Goal: Task Accomplishment & Management: Complete application form

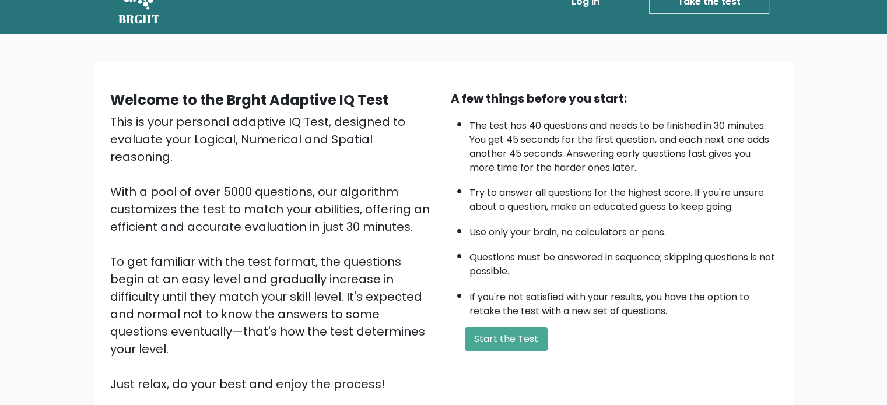
scroll to position [58, 0]
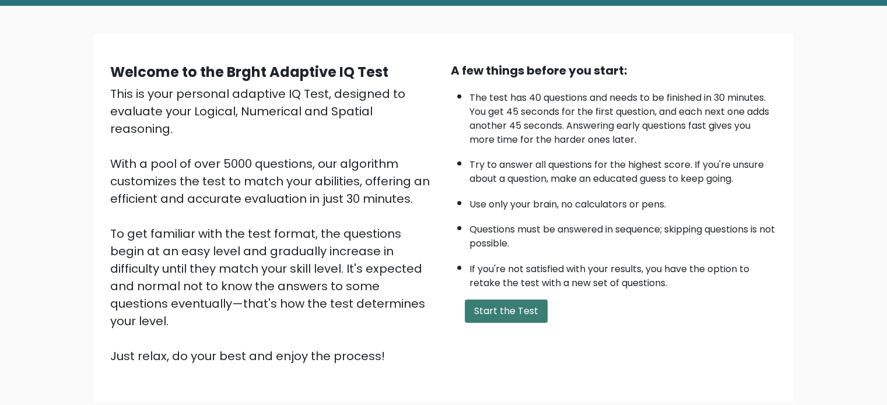
click at [485, 310] on button "Start the Test" at bounding box center [506, 311] width 83 height 23
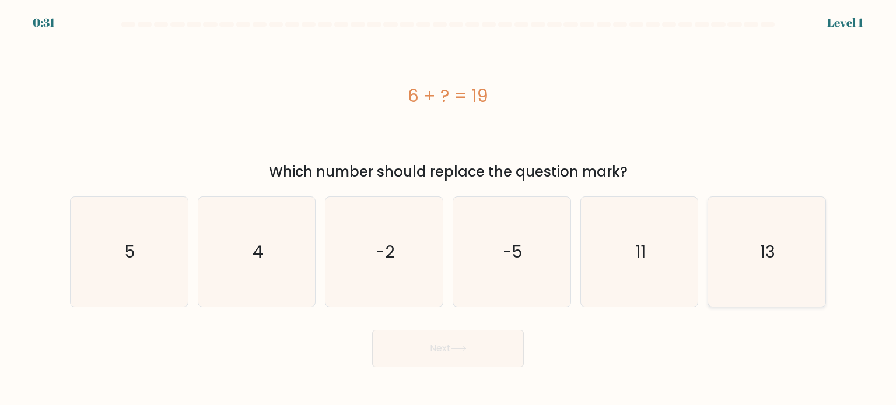
click at [770, 219] on icon "13" at bounding box center [767, 252] width 110 height 110
click at [449, 209] on input "f. 13" at bounding box center [448, 206] width 1 height 6
radio input "true"
click at [437, 345] on button "Next" at bounding box center [448, 348] width 152 height 37
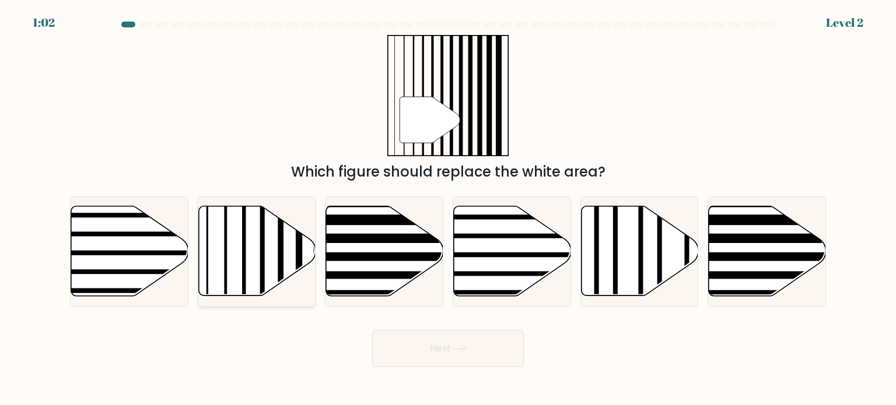
click at [272, 251] on icon at bounding box center [256, 251] width 117 height 90
click at [448, 209] on input "b." at bounding box center [448, 206] width 1 height 6
radio input "true"
click at [488, 349] on button "Next" at bounding box center [448, 348] width 152 height 37
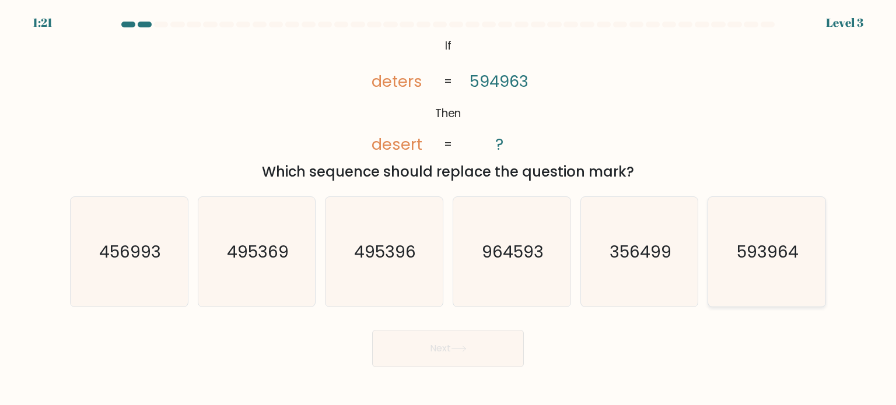
click at [803, 261] on icon "593964" at bounding box center [767, 252] width 110 height 110
click at [449, 209] on input "f. 593964" at bounding box center [448, 206] width 1 height 6
radio input "true"
click at [422, 350] on button "Next" at bounding box center [448, 348] width 152 height 37
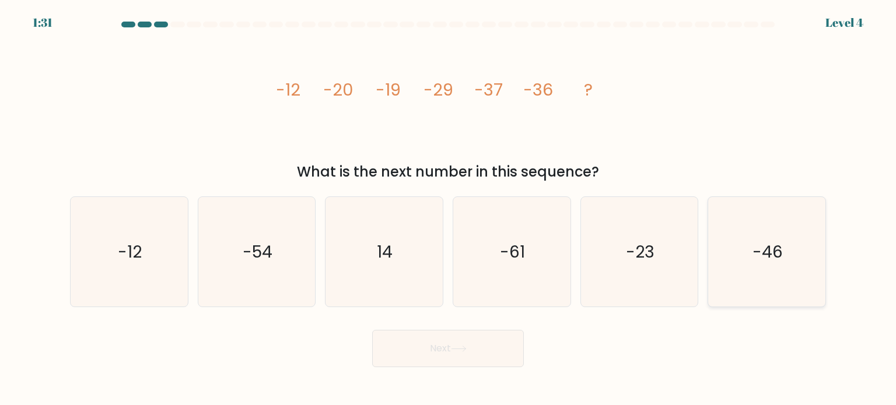
click at [782, 258] on text "-46" at bounding box center [767, 251] width 30 height 23
click at [449, 209] on input "f. -46" at bounding box center [448, 206] width 1 height 6
radio input "true"
click at [440, 344] on button "Next" at bounding box center [448, 348] width 152 height 37
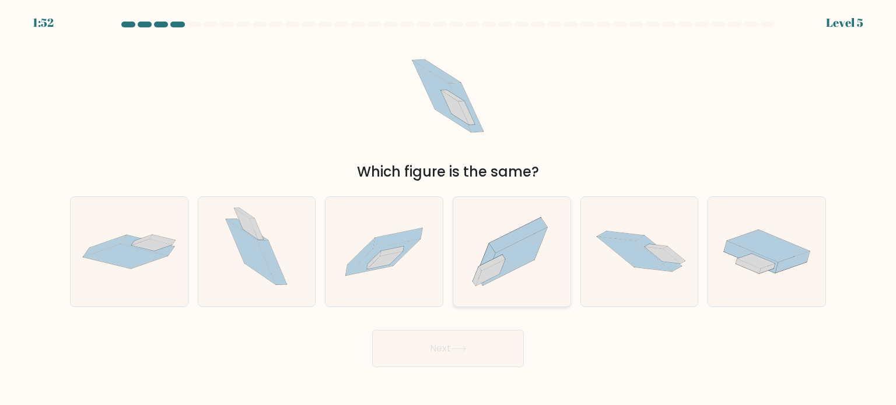
click at [500, 258] on icon at bounding box center [492, 263] width 26 height 16
click at [449, 209] on input "d." at bounding box center [448, 206] width 1 height 6
radio input "true"
click at [448, 349] on button "Next" at bounding box center [448, 348] width 152 height 37
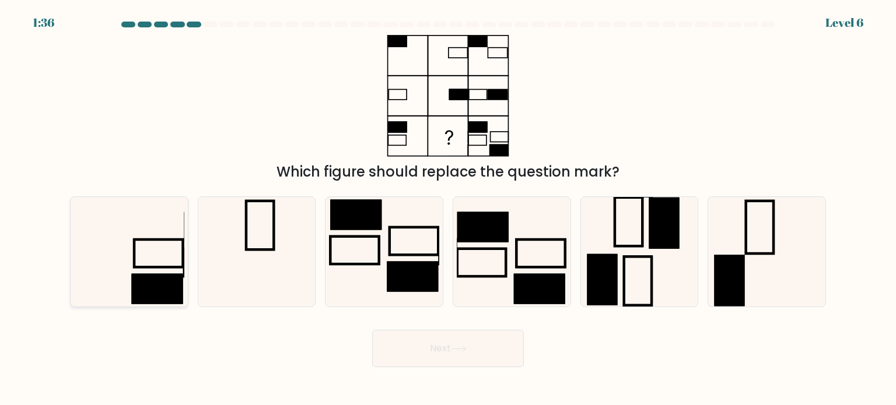
click at [164, 247] on icon at bounding box center [129, 252] width 110 height 110
click at [448, 209] on input "a." at bounding box center [448, 206] width 1 height 6
radio input "true"
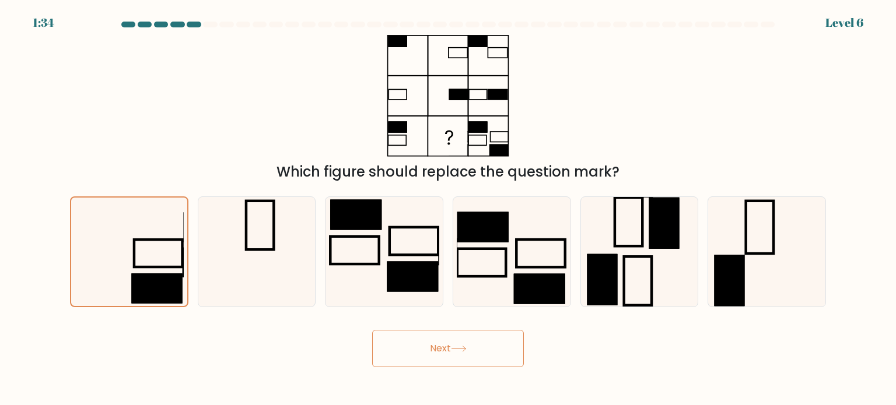
click at [467, 348] on icon at bounding box center [459, 349] width 16 height 6
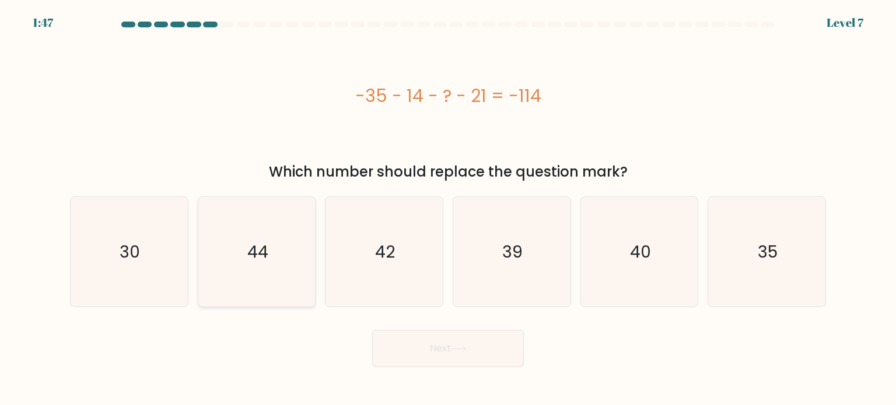
click at [219, 234] on icon "44" at bounding box center [257, 252] width 110 height 110
click at [448, 209] on input "b. 44" at bounding box center [448, 206] width 1 height 6
radio input "true"
click at [472, 352] on button "Next" at bounding box center [448, 348] width 152 height 37
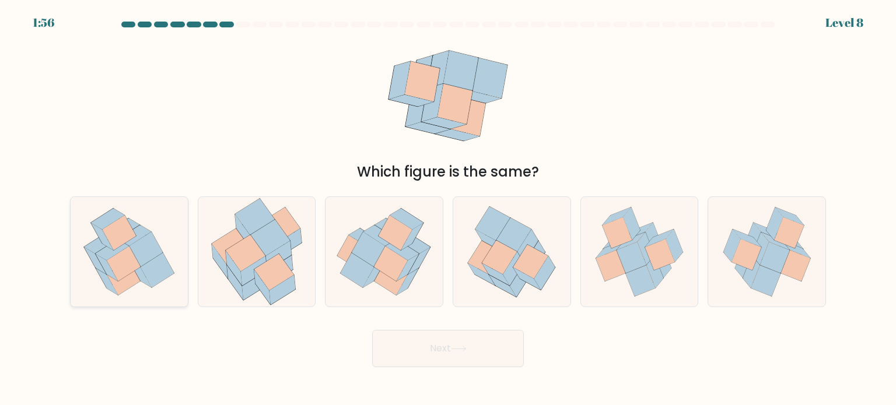
click at [149, 244] on icon at bounding box center [146, 249] width 34 height 35
click at [448, 209] on input "a." at bounding box center [448, 206] width 1 height 6
radio input "true"
click at [475, 344] on button "Next" at bounding box center [448, 348] width 152 height 37
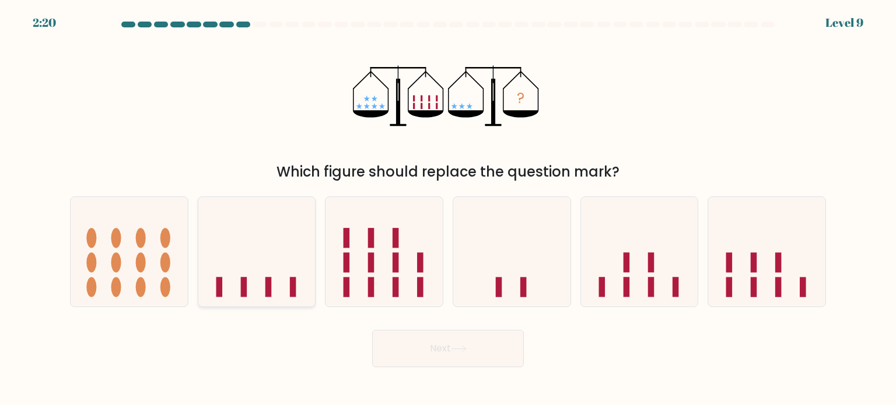
click at [245, 241] on icon at bounding box center [256, 252] width 117 height 97
click at [448, 209] on input "b." at bounding box center [448, 206] width 1 height 6
radio input "true"
click at [478, 346] on button "Next" at bounding box center [448, 348] width 152 height 37
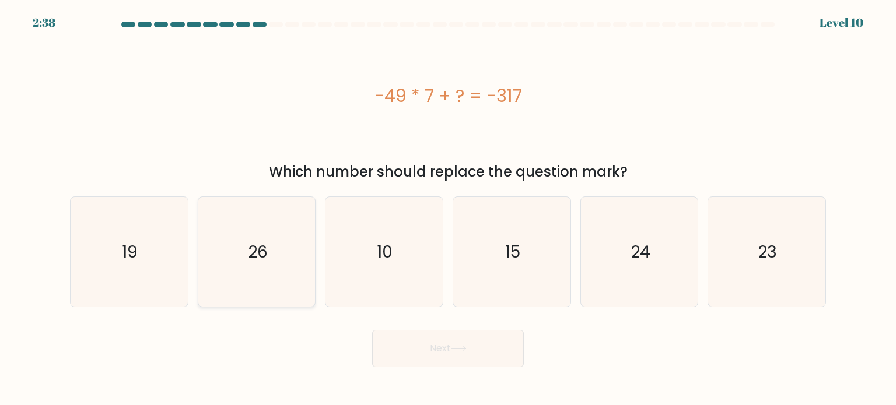
click at [267, 234] on icon "26" at bounding box center [257, 252] width 110 height 110
click at [448, 209] on input "b. 26" at bounding box center [448, 206] width 1 height 6
radio input "true"
click at [434, 341] on button "Next" at bounding box center [448, 348] width 152 height 37
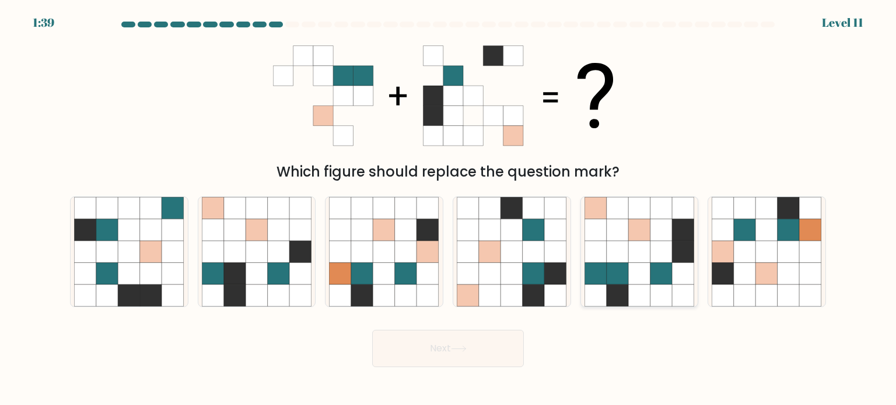
click at [622, 267] on icon at bounding box center [618, 273] width 22 height 22
click at [449, 209] on input "e." at bounding box center [448, 206] width 1 height 6
radio input "true"
click at [490, 342] on button "Next" at bounding box center [448, 348] width 152 height 37
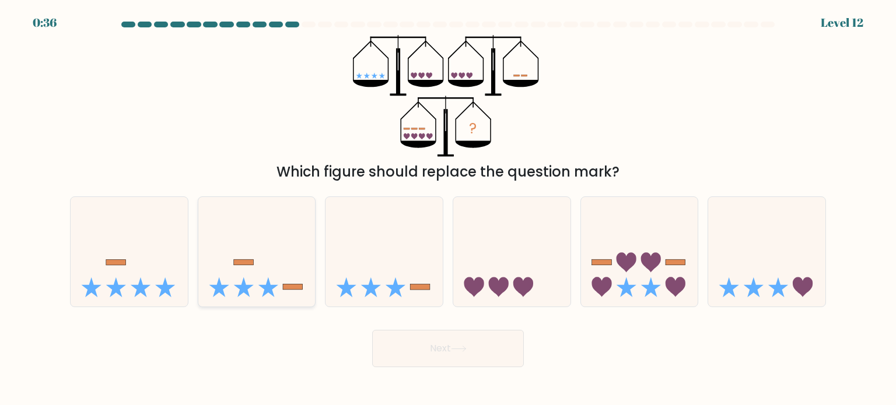
click at [271, 266] on icon at bounding box center [256, 252] width 117 height 97
click at [448, 209] on input "b." at bounding box center [448, 206] width 1 height 6
radio input "true"
click at [464, 346] on icon at bounding box center [459, 349] width 16 height 6
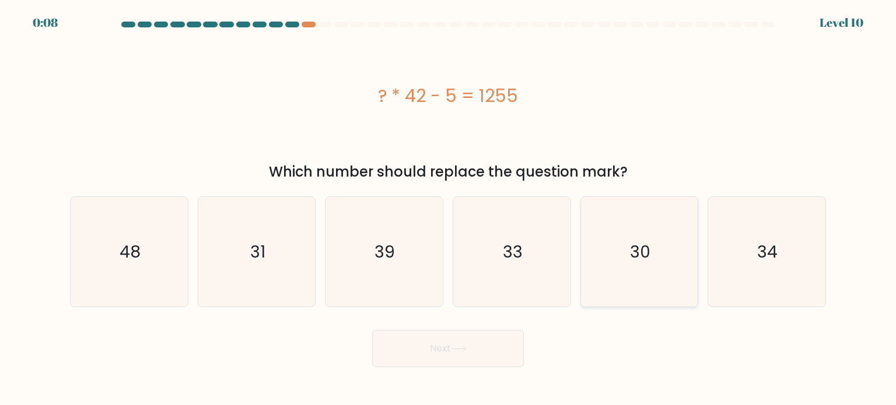
click at [626, 241] on icon "30" at bounding box center [639, 252] width 110 height 110
click at [449, 209] on input "e. 30" at bounding box center [448, 206] width 1 height 6
radio input "true"
click at [495, 351] on button "Next" at bounding box center [448, 348] width 152 height 37
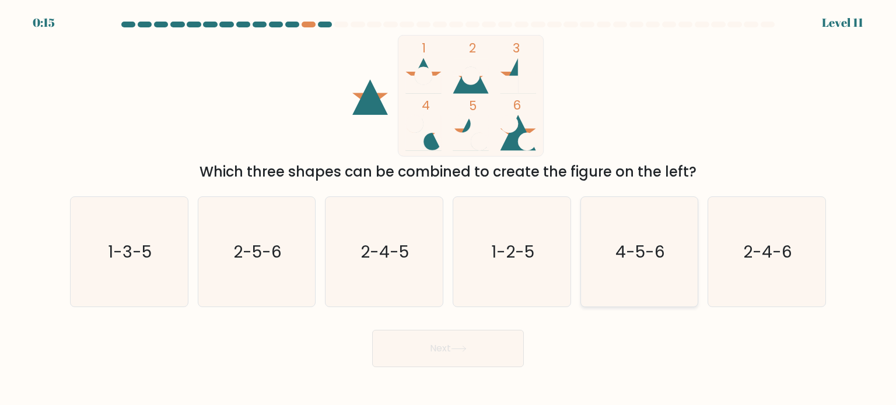
click at [640, 239] on icon "4-5-6" at bounding box center [639, 252] width 110 height 110
click at [449, 209] on input "e. 4-5-6" at bounding box center [448, 206] width 1 height 6
radio input "true"
click at [460, 348] on icon at bounding box center [459, 349] width 16 height 6
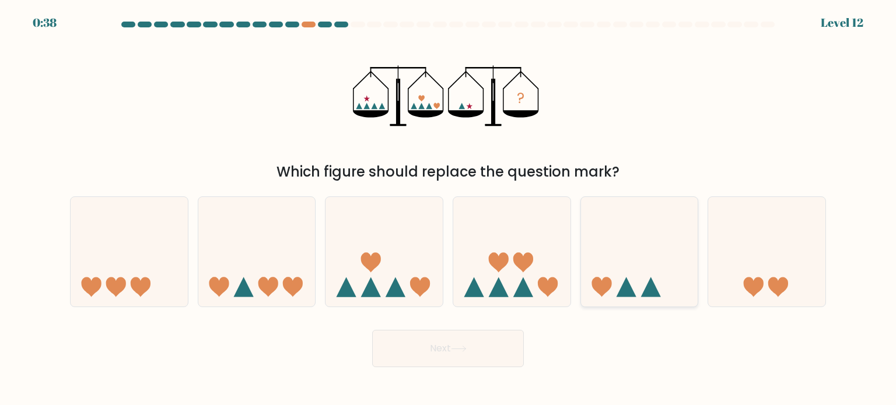
click at [658, 262] on icon at bounding box center [639, 252] width 117 height 97
click at [449, 209] on input "e." at bounding box center [448, 206] width 1 height 6
radio input "true"
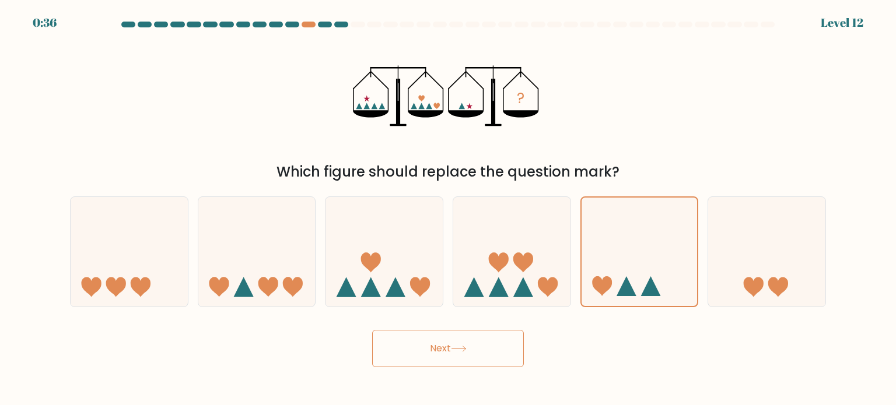
click at [473, 351] on button "Next" at bounding box center [448, 348] width 152 height 37
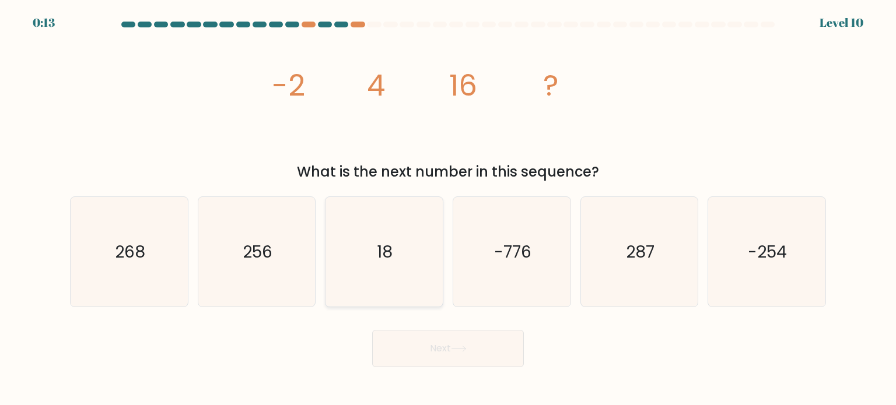
click at [402, 256] on icon "18" at bounding box center [384, 252] width 110 height 110
click at [448, 209] on input "c. 18" at bounding box center [448, 206] width 1 height 6
radio input "true"
click at [475, 362] on button "Next" at bounding box center [448, 348] width 152 height 37
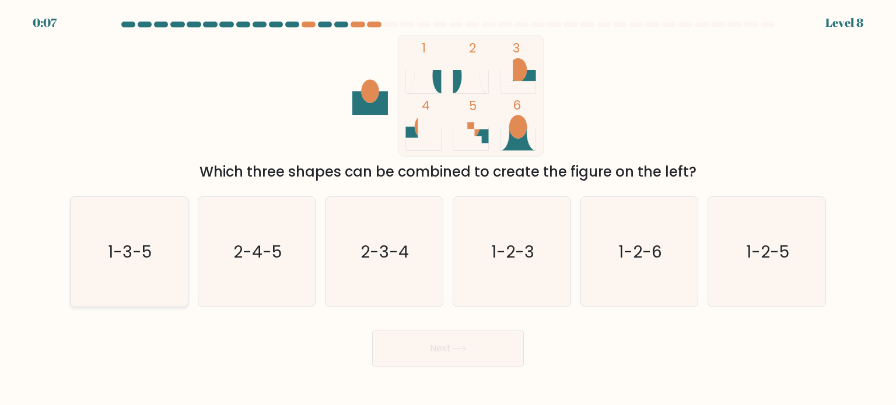
click at [124, 236] on icon "1-3-5" at bounding box center [129, 252] width 110 height 110
click at [448, 209] on input "a. 1-3-5" at bounding box center [448, 206] width 1 height 6
radio input "true"
click at [478, 348] on button "Next" at bounding box center [448, 348] width 152 height 37
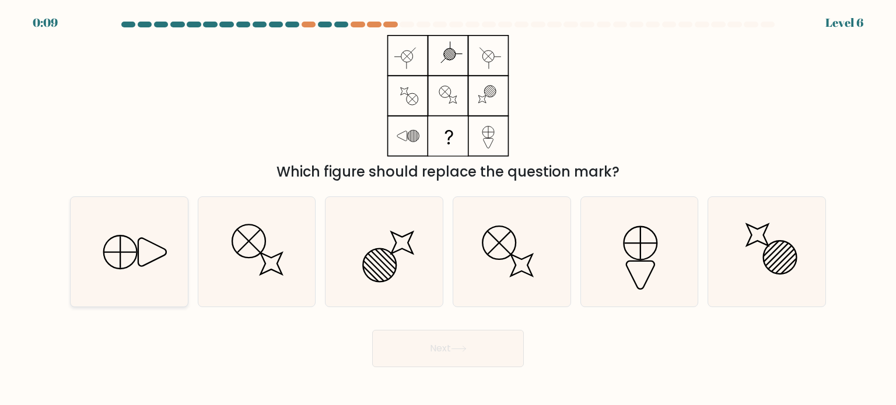
click at [136, 246] on icon at bounding box center [120, 252] width 33 height 33
click at [448, 209] on input "a." at bounding box center [448, 206] width 1 height 6
radio input "true"
click at [406, 344] on button "Next" at bounding box center [448, 348] width 152 height 37
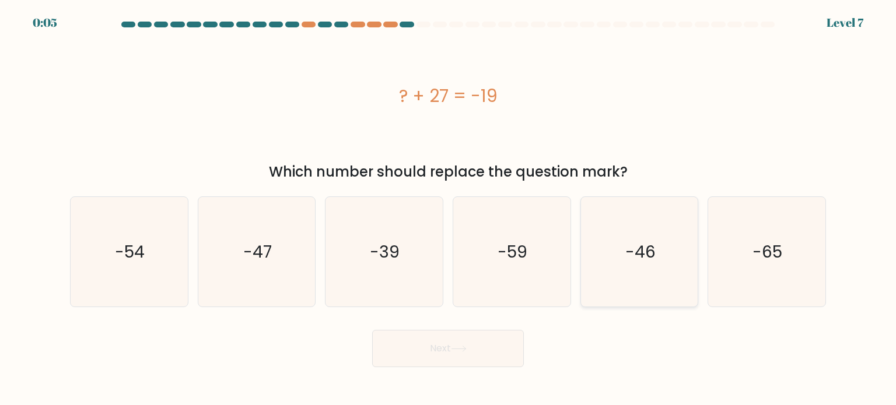
click at [656, 253] on icon "-46" at bounding box center [639, 252] width 110 height 110
click at [449, 209] on input "e. -46" at bounding box center [448, 206] width 1 height 6
radio input "true"
click at [462, 344] on button "Next" at bounding box center [448, 348] width 152 height 37
